Goal: Task Accomplishment & Management: Complete application form

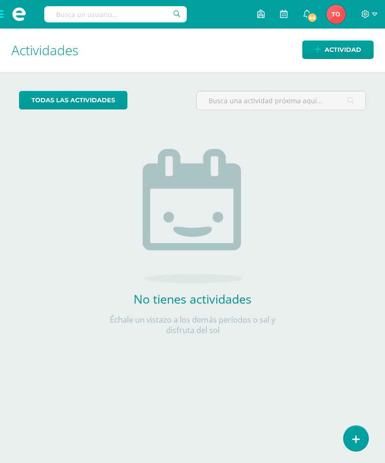
click at [357, 434] on icon at bounding box center [356, 439] width 8 height 10
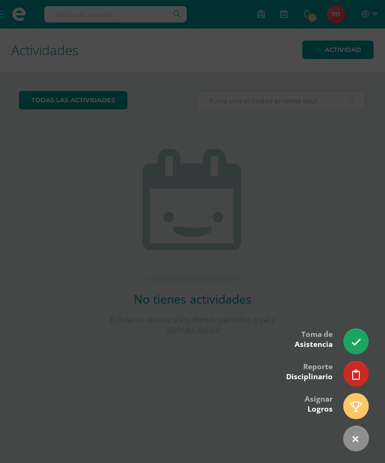
click at [356, 340] on icon at bounding box center [356, 342] width 10 height 10
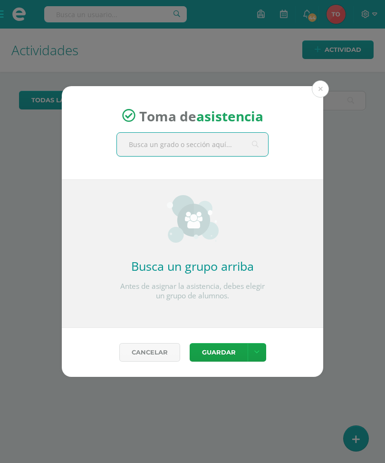
click at [321, 87] on button at bounding box center [320, 88] width 17 height 17
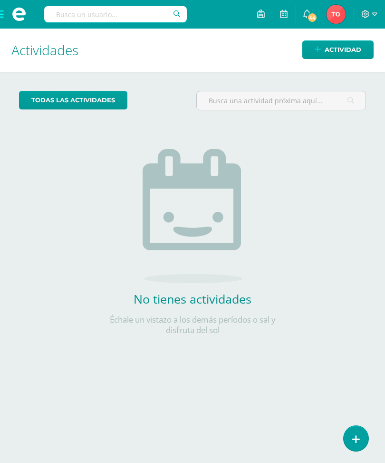
click at [352, 439] on link at bounding box center [356, 437] width 25 height 25
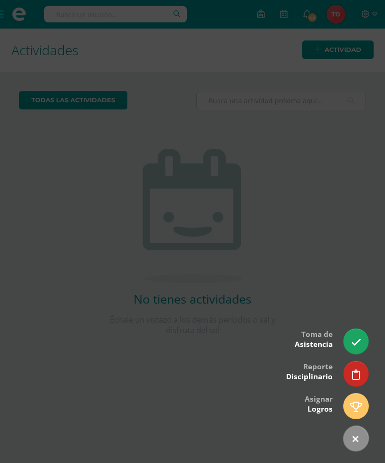
click at [354, 336] on link at bounding box center [356, 340] width 25 height 25
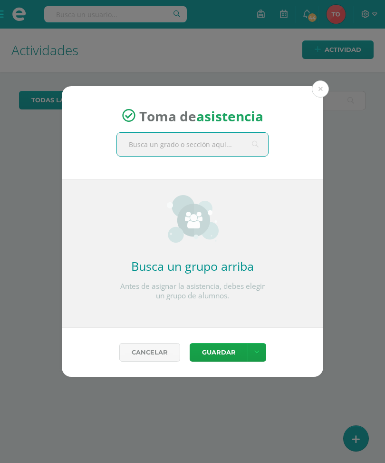
click at [224, 140] on input "text" at bounding box center [192, 144] width 151 height 23
type input "Segundo"
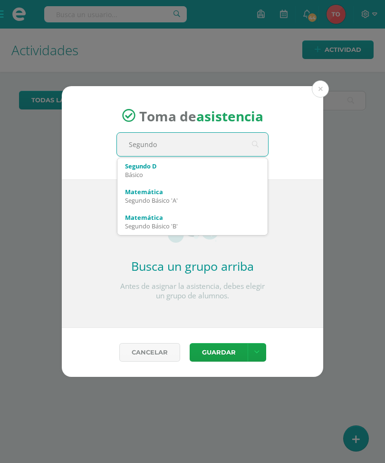
click at [181, 175] on div "Básico" at bounding box center [192, 174] width 135 height 9
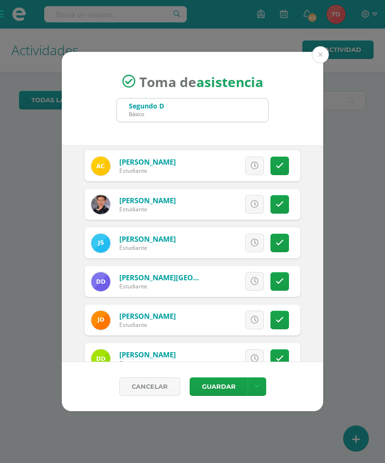
scroll to position [270, 0]
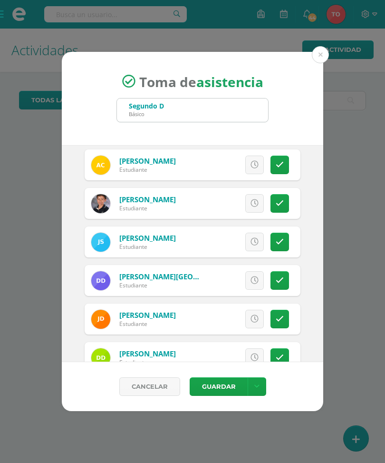
click at [276, 161] on icon at bounding box center [280, 165] width 8 height 8
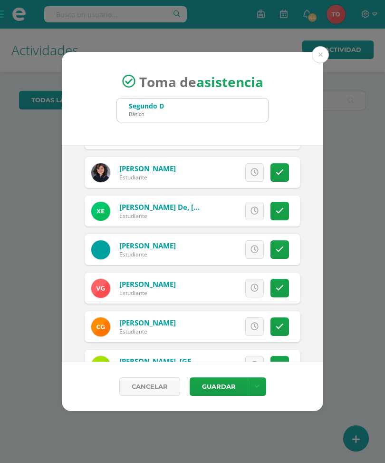
scroll to position [495, 0]
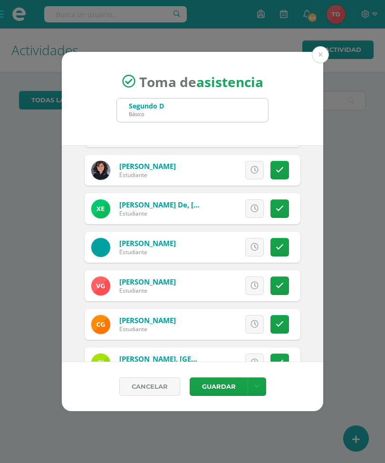
click at [284, 208] on link at bounding box center [279, 208] width 19 height 19
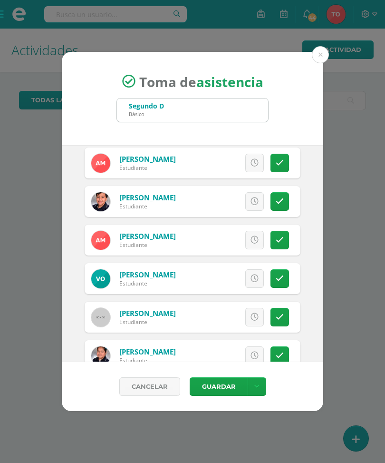
scroll to position [837, 0]
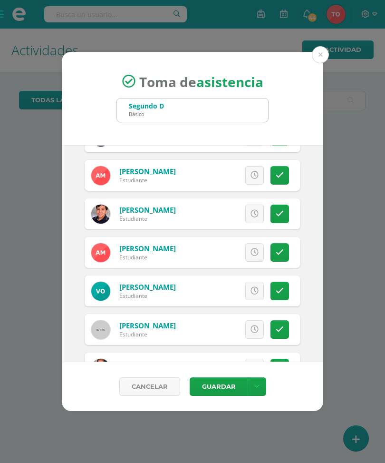
click at [281, 177] on icon at bounding box center [280, 175] width 8 height 8
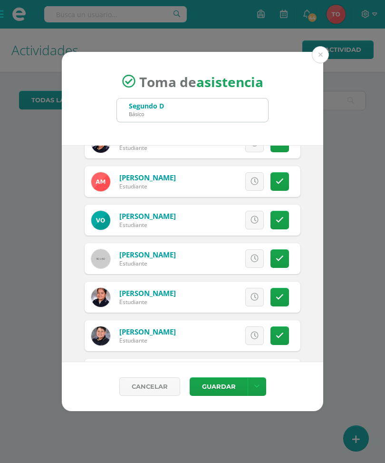
scroll to position [916, 0]
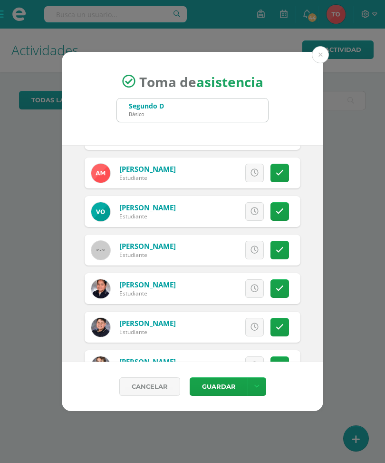
click at [287, 209] on link at bounding box center [279, 211] width 19 height 19
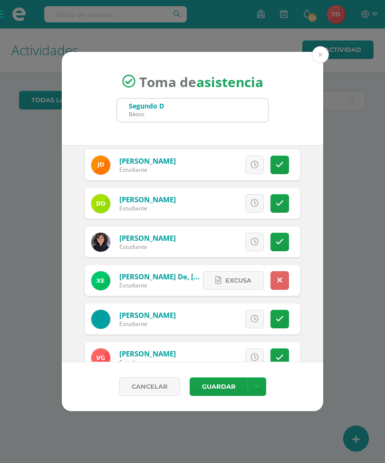
scroll to position [422, 0]
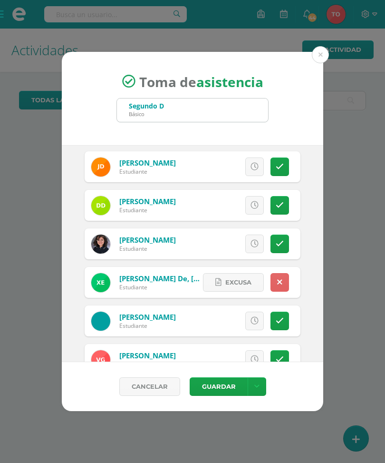
click at [282, 277] on link at bounding box center [279, 282] width 19 height 19
click at [255, 279] on icon at bounding box center [255, 282] width 8 height 8
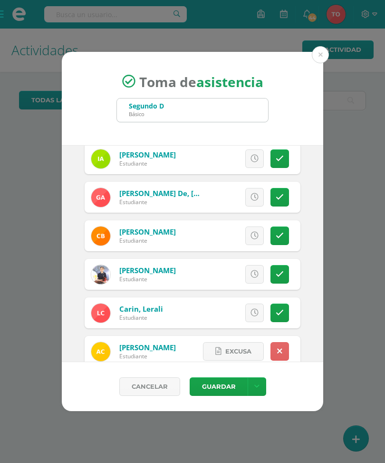
scroll to position [101, 0]
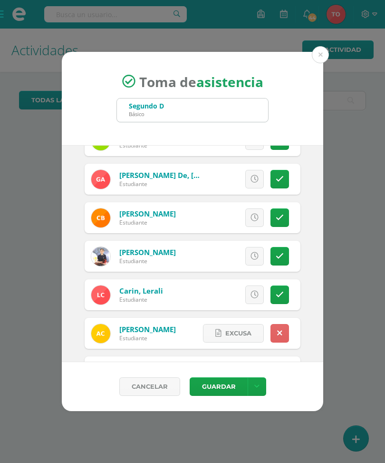
click at [280, 331] on icon at bounding box center [279, 333] width 5 height 8
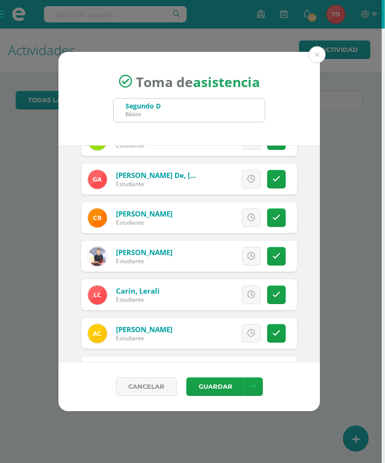
scroll to position [0, 4]
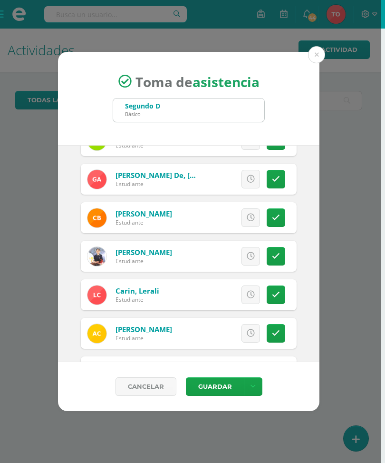
click at [247, 330] on icon at bounding box center [251, 333] width 8 height 8
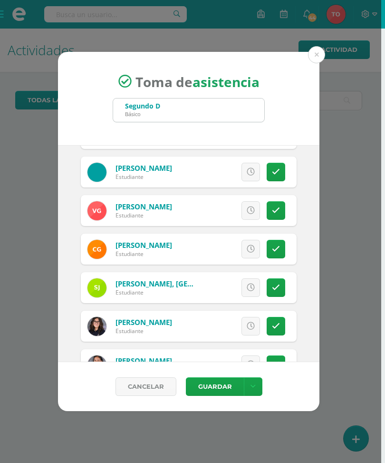
scroll to position [571, 0]
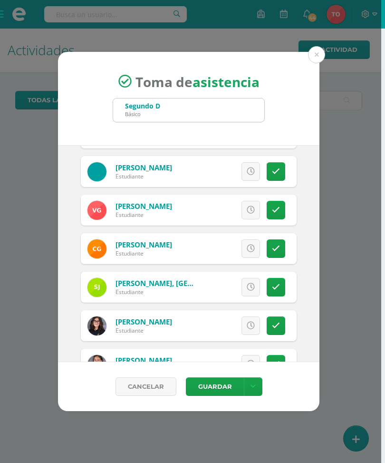
click at [208, 385] on button "Guardar" at bounding box center [215, 386] width 58 height 19
click at [214, 386] on span "submit" at bounding box center [214, 386] width 40 height 12
